Goal: Task Accomplishment & Management: Use online tool/utility

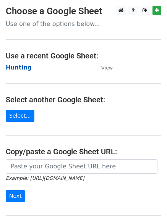
click at [11, 66] on strong "Hunting" at bounding box center [19, 67] width 26 height 7
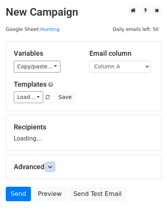
click at [52, 167] on icon at bounding box center [50, 167] width 5 height 5
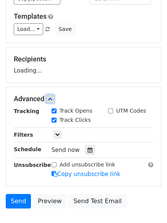
scroll to position [115, 0]
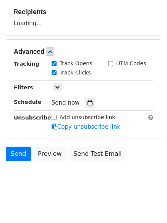
drag, startPoint x: 85, startPoint y: 97, endPoint x: 90, endPoint y: 111, distance: 16.0
click at [85, 96] on div "Tracking Track Opens UTM Codes Track Clicks Filters Only include spreadsheet ro…" at bounding box center [83, 95] width 139 height 71
click at [89, 105] on div at bounding box center [90, 103] width 10 height 10
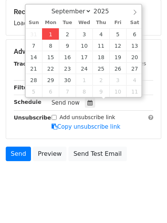
type input "2025-09-01 12:00"
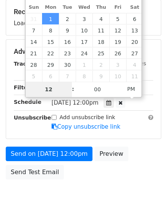
type input "4"
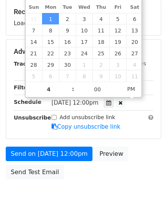
type input "2025-09-01 16:00"
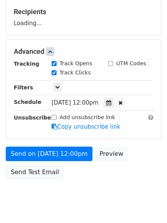
click at [65, 200] on body "New Campaign Daily emails left: 50 Google Sheet: Hunting Variables Copy/paste..…" at bounding box center [83, 51] width 167 height 323
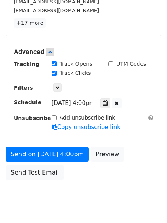
scroll to position [167, 0]
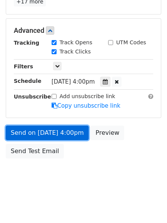
click at [49, 132] on link "Send on Sep 1 at 4:00pm" at bounding box center [47, 133] width 83 height 15
click at [49, 133] on link "Send on Sep 1 at 4:00pm" at bounding box center [47, 133] width 83 height 15
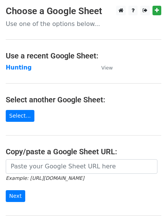
click at [15, 63] on td "Hunting" at bounding box center [50, 67] width 88 height 9
click at [15, 64] on strong "Hunting" at bounding box center [19, 67] width 26 height 7
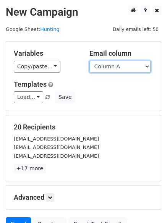
click at [118, 68] on select "Column A Column B Column C Column D Column E" at bounding box center [119, 67] width 61 height 12
select select "Column B"
click at [89, 61] on select "Column A Column B Column C Column D Column E" at bounding box center [119, 67] width 61 height 12
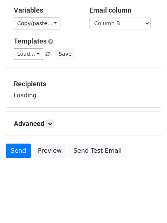
click at [57, 123] on h5 "Advanced" at bounding box center [83, 123] width 139 height 8
click at [56, 121] on h5 "Advanced" at bounding box center [83, 123] width 139 height 8
click at [53, 121] on link at bounding box center [50, 123] width 8 height 8
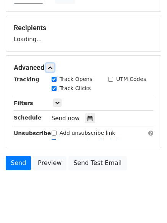
scroll to position [148, 0]
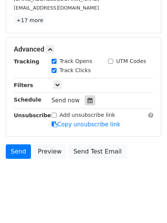
click at [87, 99] on icon at bounding box center [89, 100] width 5 height 5
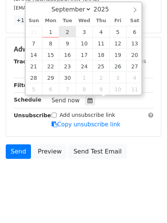
type input "2025-09-02 12:00"
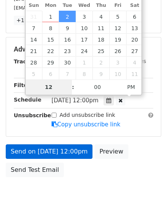
scroll to position [136, 0]
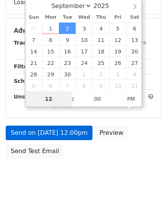
type input "5"
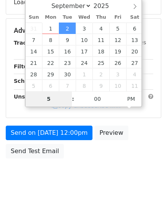
scroll to position [148, 0]
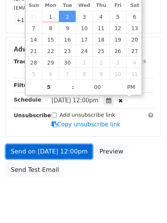
type input "2025-09-02 17:00"
click at [47, 148] on link "Send on Sep 2 at 12:00pm" at bounding box center [49, 151] width 87 height 15
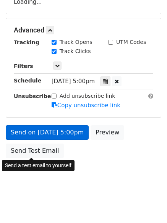
scroll to position [136, 0]
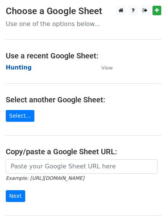
click at [21, 68] on strong "Hunting" at bounding box center [19, 67] width 26 height 7
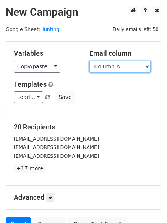
click at [111, 68] on select "Column A Column B Column C Column D Column E" at bounding box center [119, 67] width 61 height 12
select select "Column C"
click at [89, 61] on select "Column A Column B Column C Column D Column E" at bounding box center [119, 67] width 61 height 12
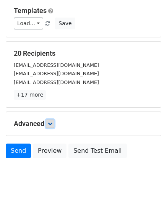
click at [51, 123] on icon at bounding box center [50, 123] width 5 height 5
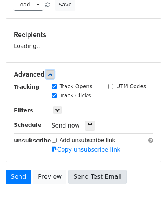
scroll to position [118, 0]
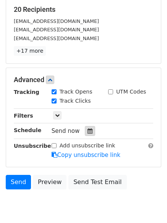
click at [87, 131] on icon at bounding box center [89, 130] width 5 height 5
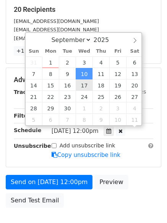
scroll to position [0, 0]
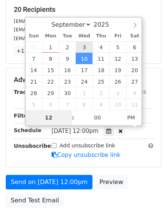
type input "2025-09-03 12:00"
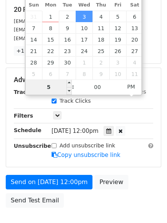
drag, startPoint x: 52, startPoint y: 86, endPoint x: 42, endPoint y: 85, distance: 10.4
click at [42, 85] on input "5" at bounding box center [49, 86] width 47 height 15
type input "6"
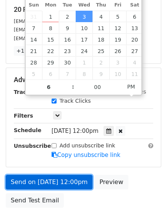
type input "2025-09-03 18:00"
click at [53, 182] on link "Send on Sep 3 at 12:00pm" at bounding box center [49, 182] width 87 height 15
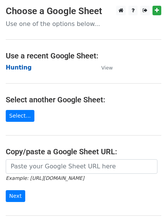
click at [25, 68] on strong "Hunting" at bounding box center [19, 67] width 26 height 7
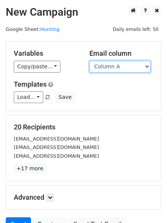
click at [118, 68] on select "Column A Column B Column C Column D Column E" at bounding box center [119, 67] width 61 height 12
select select "Column D"
click at [89, 61] on select "Column A Column B Column C Column D Column E" at bounding box center [119, 67] width 61 height 12
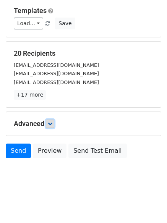
click at [54, 123] on link at bounding box center [50, 123] width 8 height 8
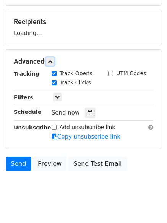
scroll to position [106, 0]
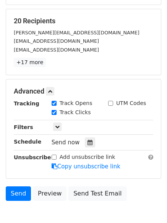
drag, startPoint x: 85, startPoint y: 149, endPoint x: 86, endPoint y: 144, distance: 5.8
click at [85, 149] on div "Tracking Track Opens UTM Codes Track Clicks Filters Only include spreadsheet ro…" at bounding box center [83, 134] width 139 height 71
click at [87, 144] on icon at bounding box center [89, 142] width 5 height 5
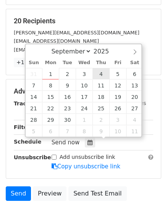
type input "2025-09-04 12:00"
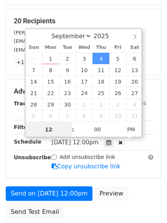
scroll to position [0, 0]
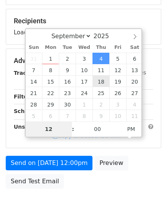
type input "7"
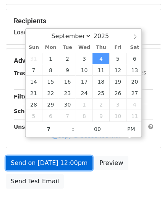
type input "2025-09-04 19:00"
click at [48, 159] on link "Send on Sep 4 at 12:00pm" at bounding box center [49, 163] width 87 height 15
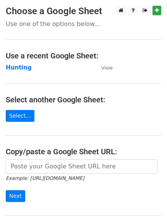
click at [19, 59] on h4 "Use a recent Google Sheet:" at bounding box center [83, 55] width 155 height 9
click at [20, 63] on main "Choose a Google Sheet Use one of the options below... Use a recent Google Sheet…" at bounding box center [83, 124] width 167 height 237
click at [20, 64] on strong "Hunting" at bounding box center [19, 67] width 26 height 7
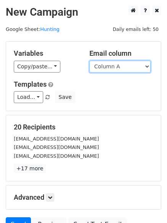
drag, startPoint x: 121, startPoint y: 67, endPoint x: 122, endPoint y: 71, distance: 4.0
click at [121, 67] on select "Column A Column B Column C Column D Column E" at bounding box center [119, 67] width 61 height 12
select select "Column E"
click at [89, 61] on select "Column A Column B Column C Column D Column E" at bounding box center [119, 67] width 61 height 12
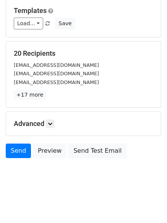
click at [57, 121] on h5 "Advanced" at bounding box center [83, 123] width 139 height 8
drag, startPoint x: 54, startPoint y: 122, endPoint x: 65, endPoint y: 133, distance: 15.9
click at [52, 123] on icon at bounding box center [50, 123] width 5 height 5
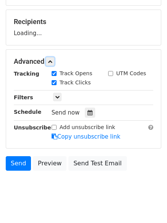
scroll to position [106, 0]
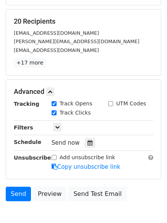
click at [87, 118] on div "Tracking Track Opens UTM Codes Track Clicks Filters Only include spreadsheet ro…" at bounding box center [83, 135] width 139 height 71
click at [85, 139] on div at bounding box center [90, 143] width 10 height 10
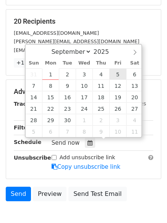
type input "[DATE] 12:00"
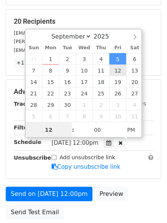
scroll to position [0, 0]
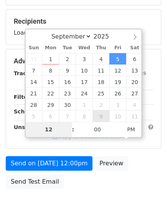
type input "8"
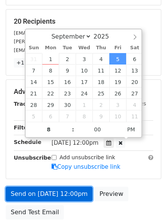
type input "[DATE] 20:00"
click at [50, 192] on link "Send on [DATE] 12:00pm" at bounding box center [49, 194] width 87 height 15
